Goal: Task Accomplishment & Management: Use online tool/utility

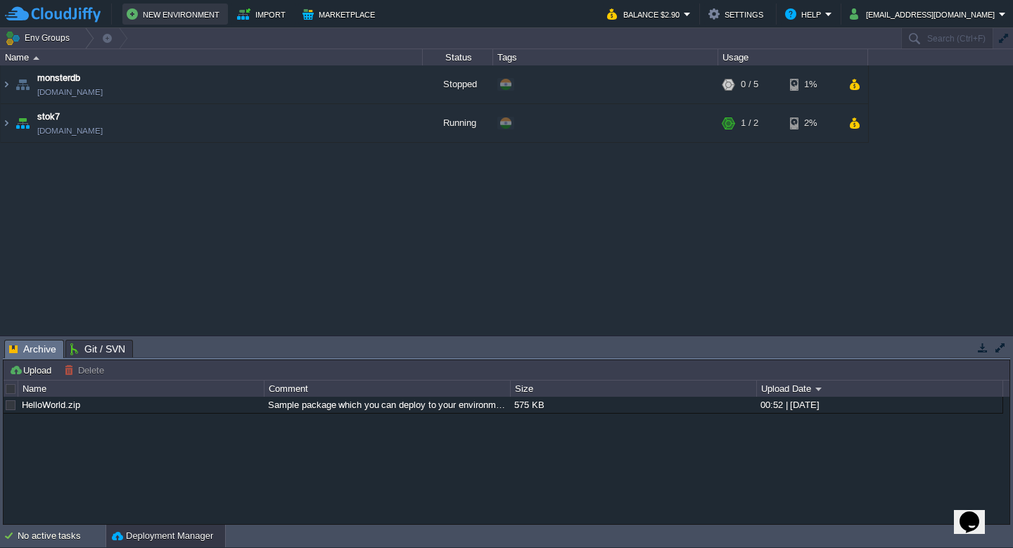
click at [171, 14] on button "New Environment" at bounding box center [175, 14] width 97 height 17
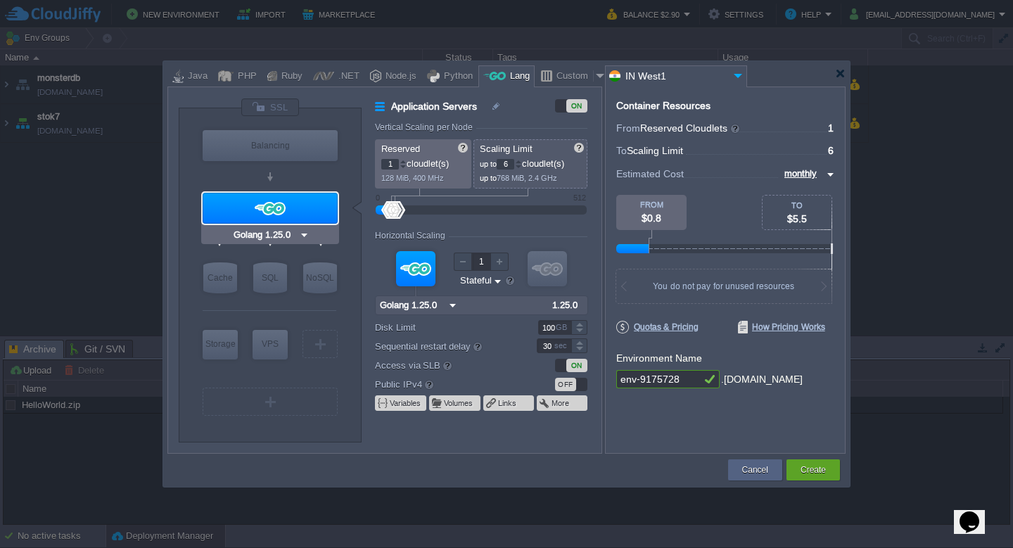
type input "NGINX 1.28.0"
click at [568, 75] on div "Custom" at bounding box center [572, 76] width 41 height 21
type input "Application Servers"
type input "16"
type input "Docker Image"
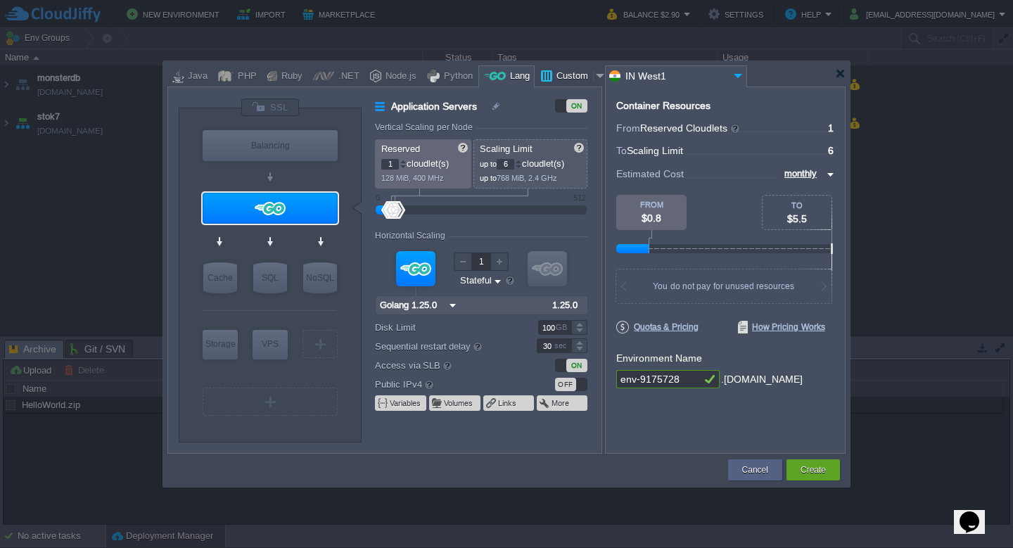
type input "Stateless"
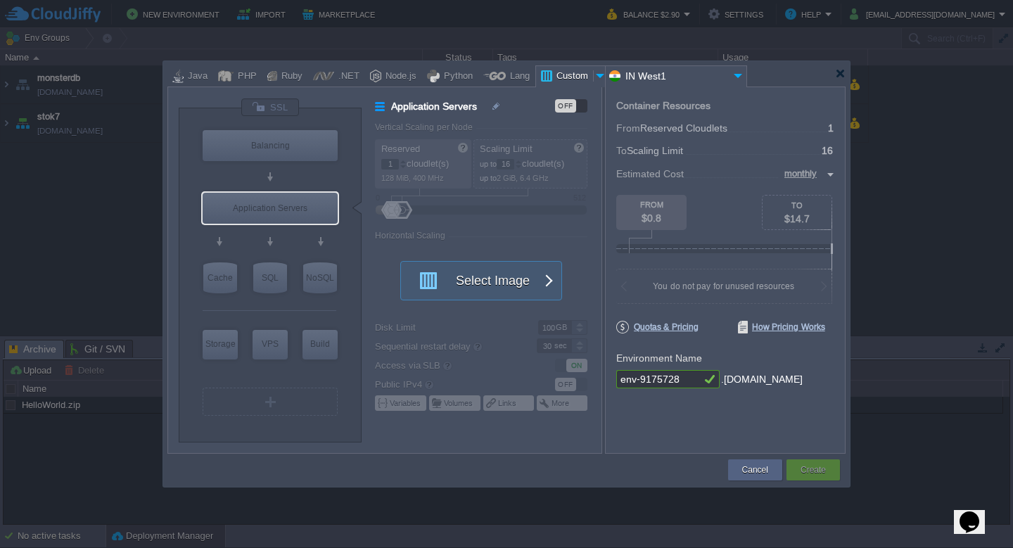
click at [569, 104] on div "OFF" at bounding box center [565, 105] width 21 height 13
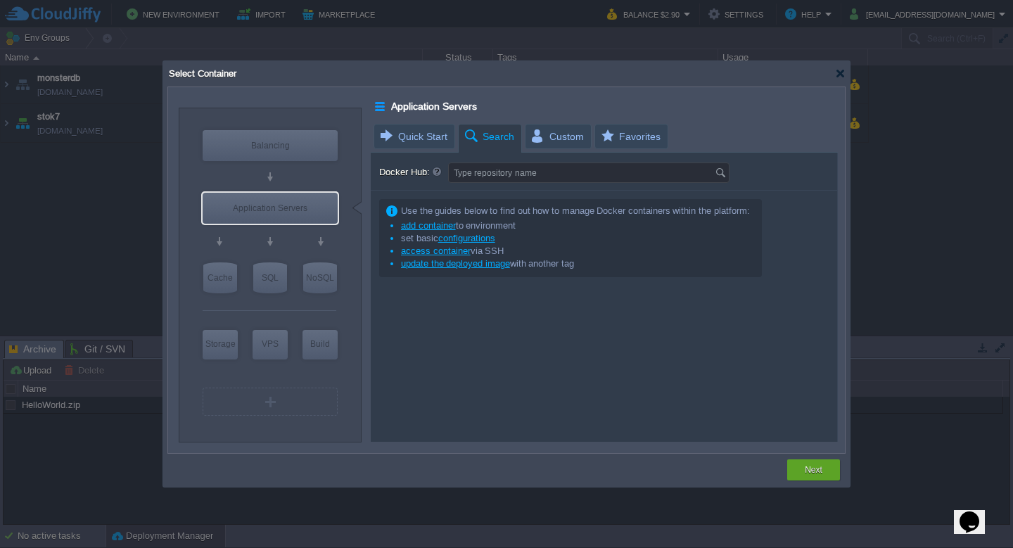
type input "Docker Image"
click at [489, 172] on input "Docker Hub:" at bounding box center [582, 172] width 266 height 19
type input "isoflow"
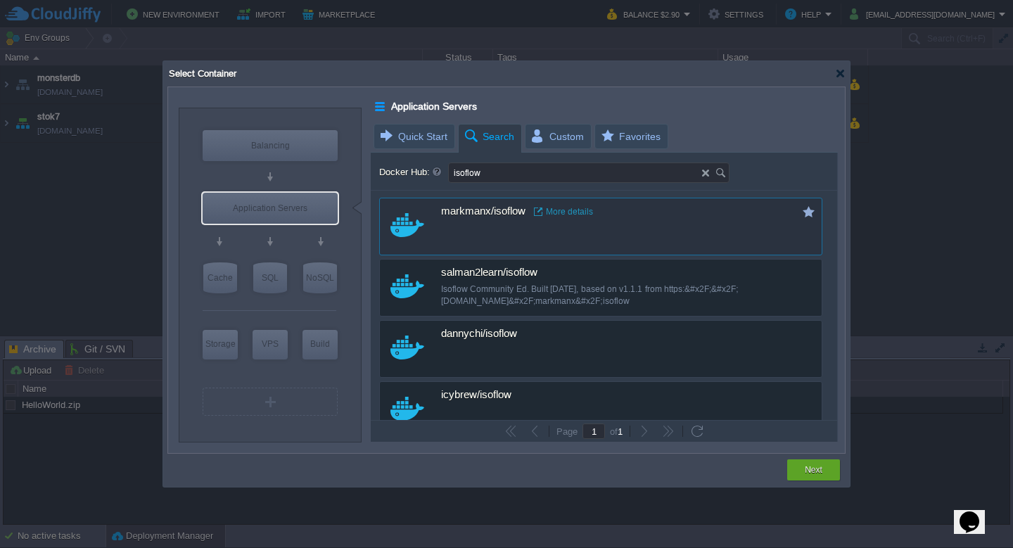
click at [637, 227] on div "markmanx/isoflow More details" at bounding box center [579, 213] width 399 height 30
type input "Isoflow"
type input "latest"
type input "Isoflow :"
type input "latest"
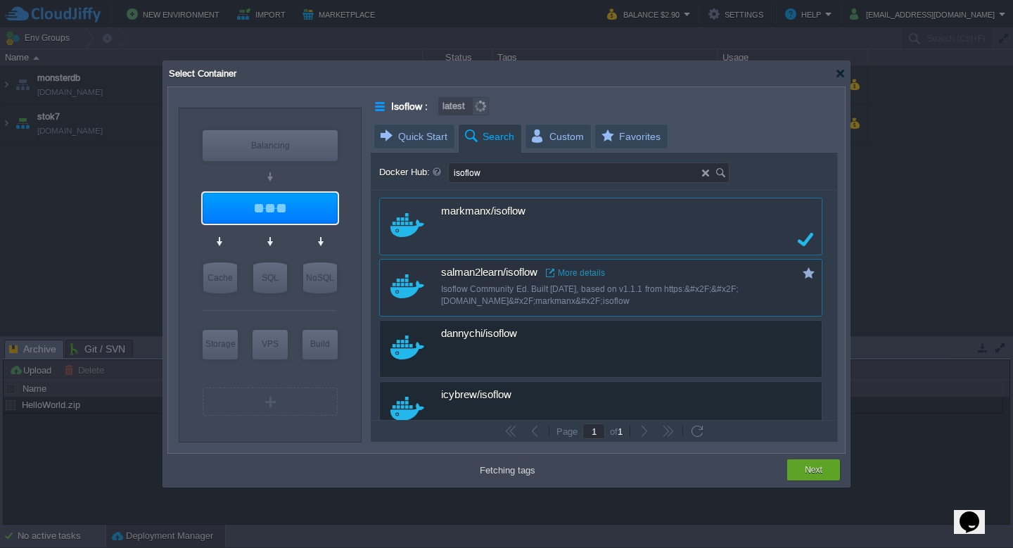
type input "1.1.0"
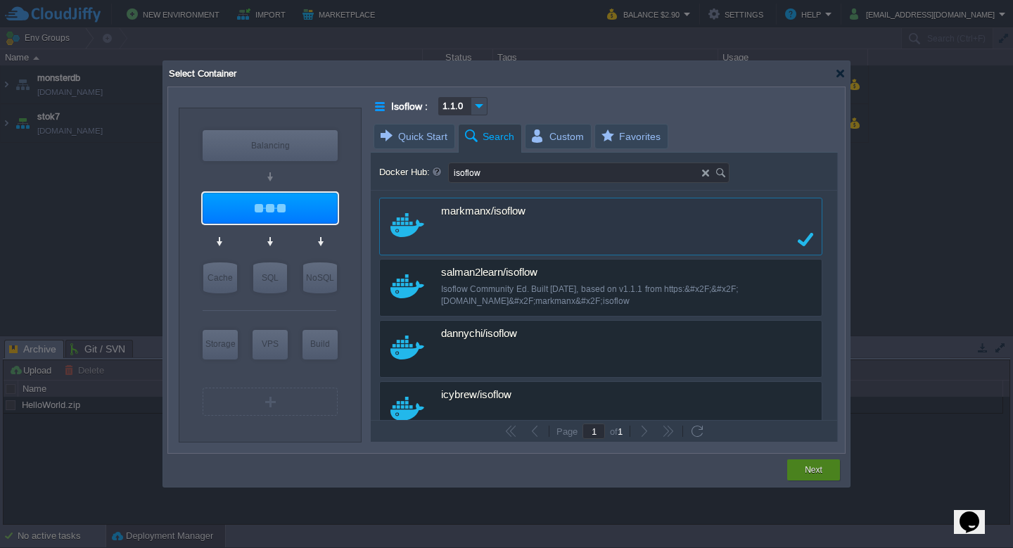
click at [819, 466] on button "Next" at bounding box center [813, 470] width 18 height 14
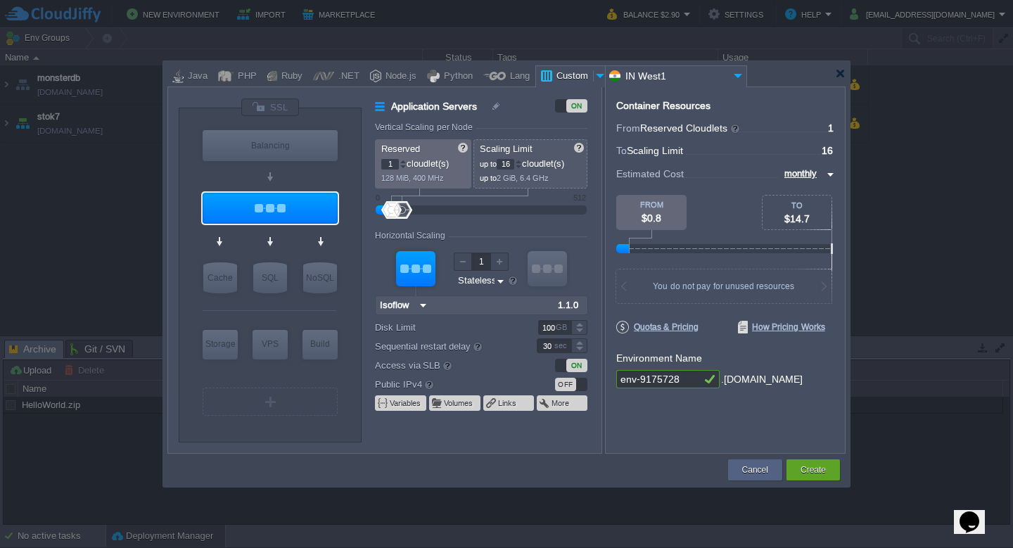
click at [511, 162] on input "16" at bounding box center [505, 164] width 18 height 11
type input "1"
click at [517, 120] on div "Application Servers ON Vertical Scaling per Node Reserved 1 cloudlet(s) 128 MiB…" at bounding box center [488, 275] width 226 height 354
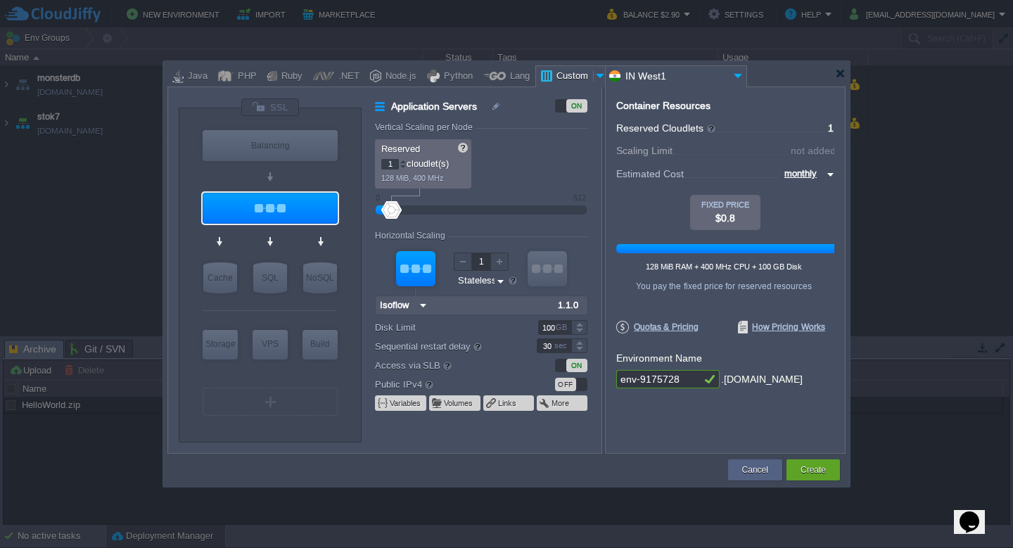
click at [657, 381] on input "env-9175728" at bounding box center [658, 379] width 84 height 18
type input "isoflow"
click at [809, 470] on button "Create" at bounding box center [812, 470] width 25 height 14
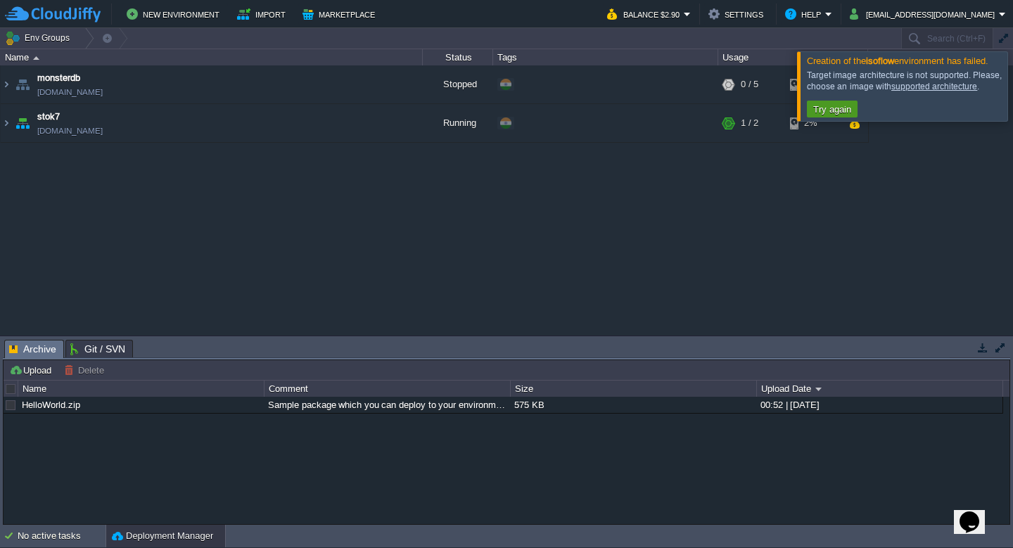
click at [821, 108] on button "Try again" at bounding box center [832, 109] width 46 height 13
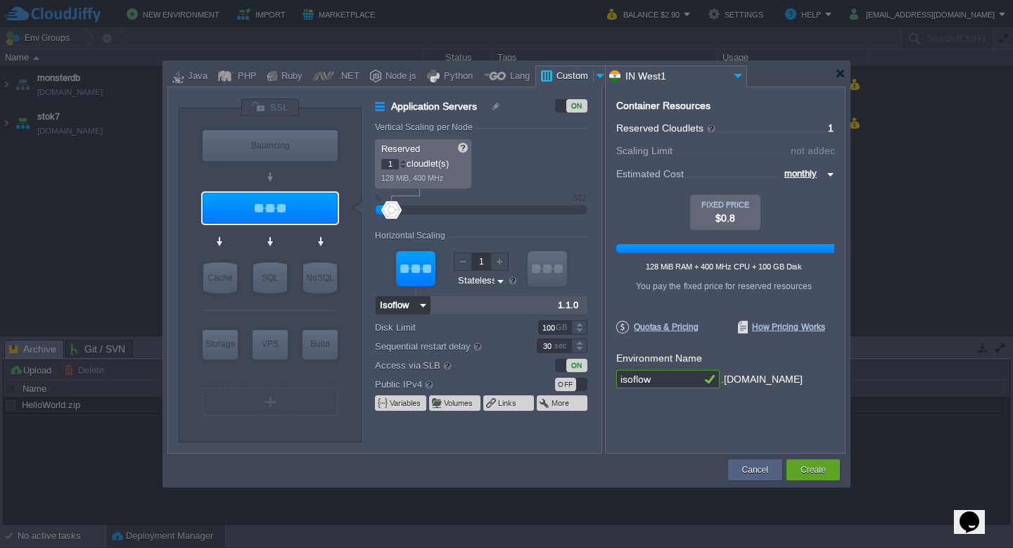
click at [411, 304] on input "Isoflow" at bounding box center [396, 305] width 40 height 18
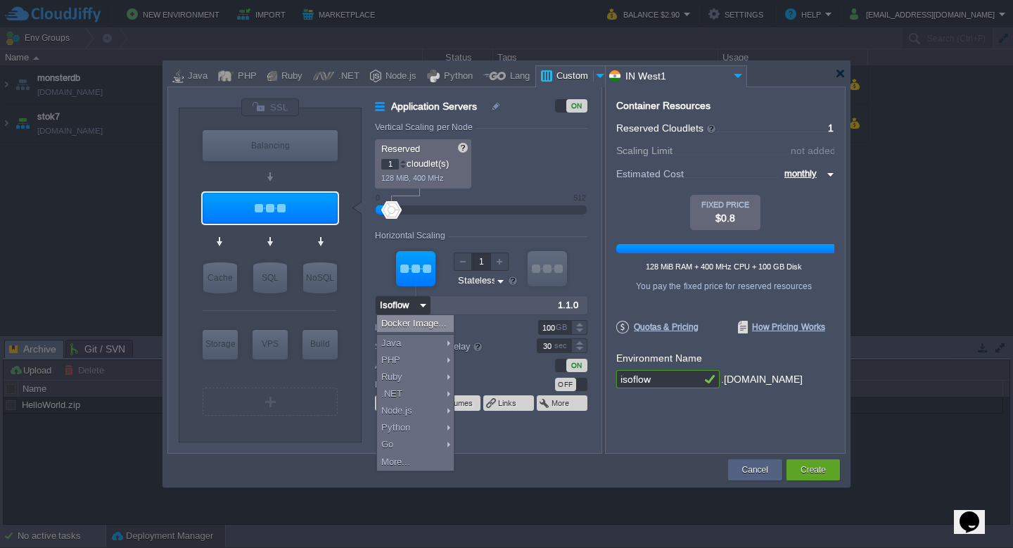
click at [415, 322] on div "Docker Image..." at bounding box center [415, 323] width 77 height 17
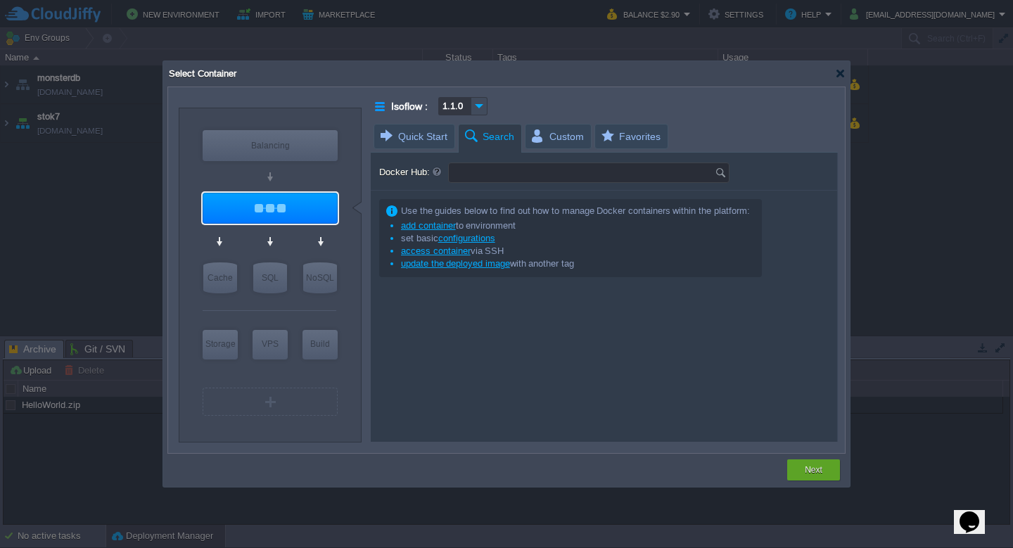
click at [506, 172] on input "Docker Hub:" at bounding box center [582, 172] width 266 height 19
type input "isoflow"
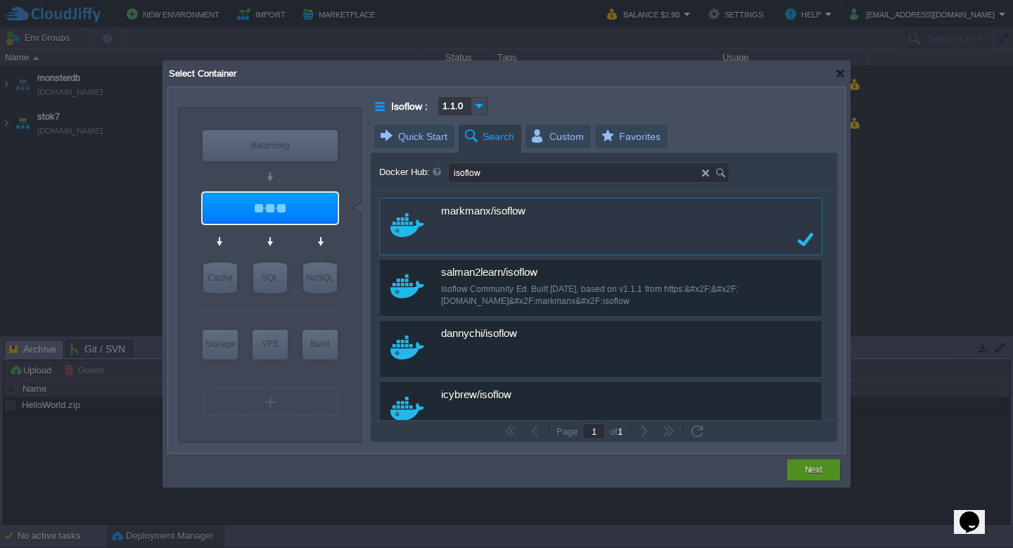
click at [812, 470] on button "Next" at bounding box center [813, 470] width 18 height 14
type input "1.1.0"
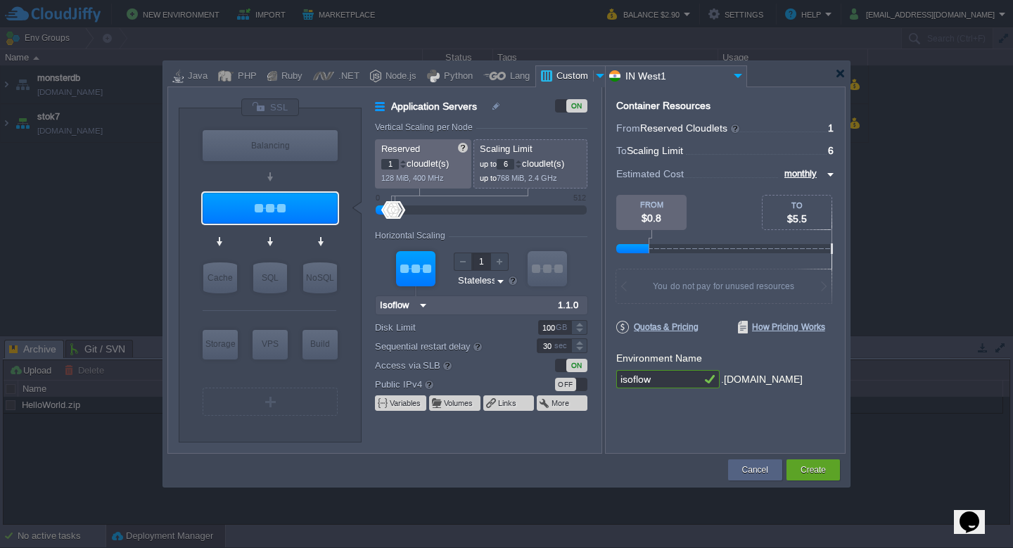
click at [395, 209] on div at bounding box center [395, 210] width 20 height 18
type input "2"
click at [392, 209] on div at bounding box center [392, 210] width 20 height 18
click at [820, 462] on div "Create" at bounding box center [813, 469] width 32 height 21
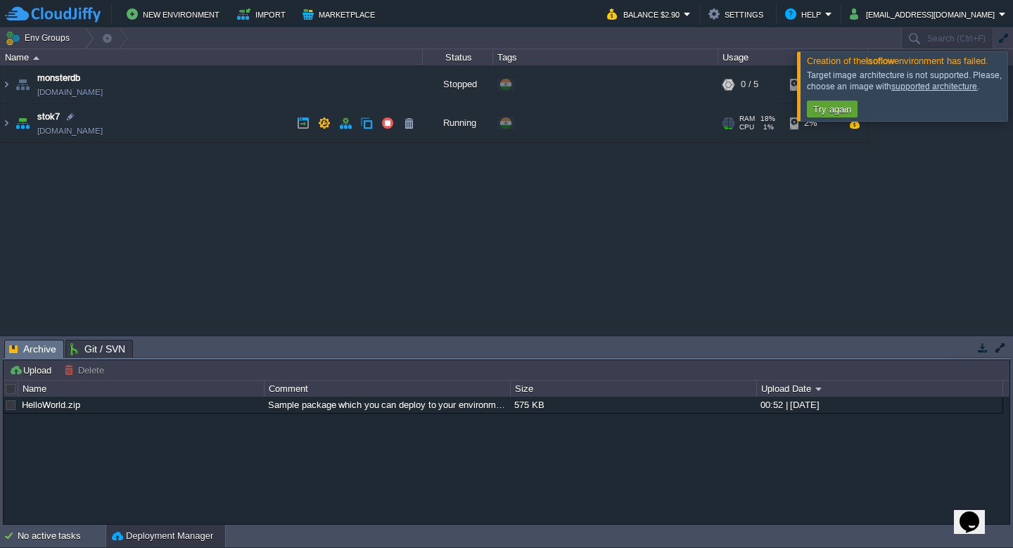
click at [1012, 75] on div at bounding box center [1029, 85] width 0 height 69
